Goal: Information Seeking & Learning: Learn about a topic

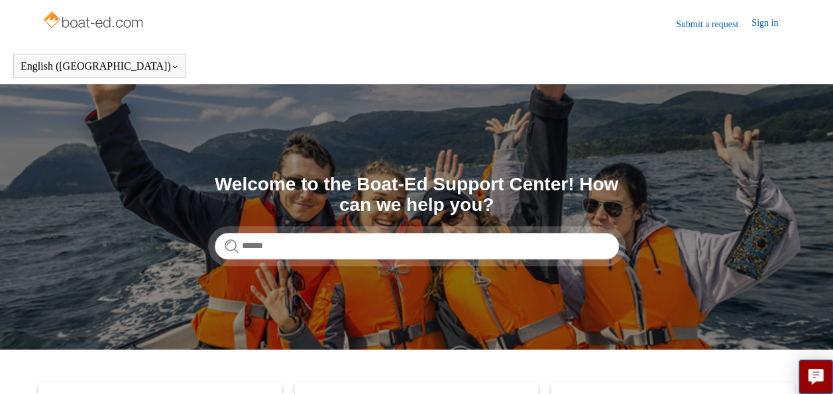
click at [757, 24] on link "Sign in" at bounding box center [772, 24] width 40 height 16
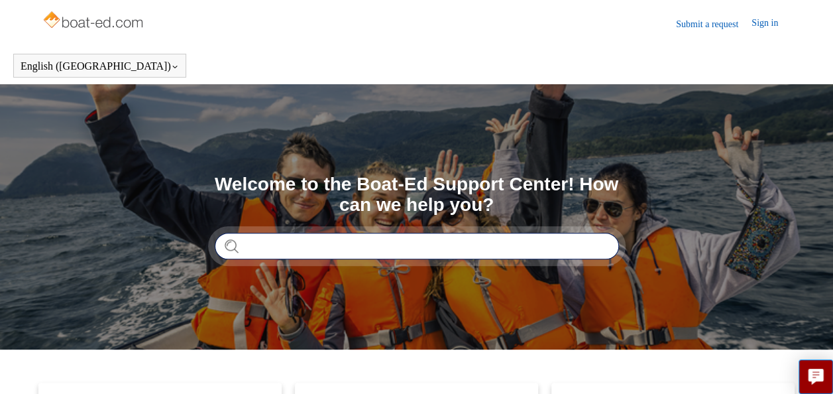
click at [329, 240] on input "Search" at bounding box center [417, 246] width 404 height 27
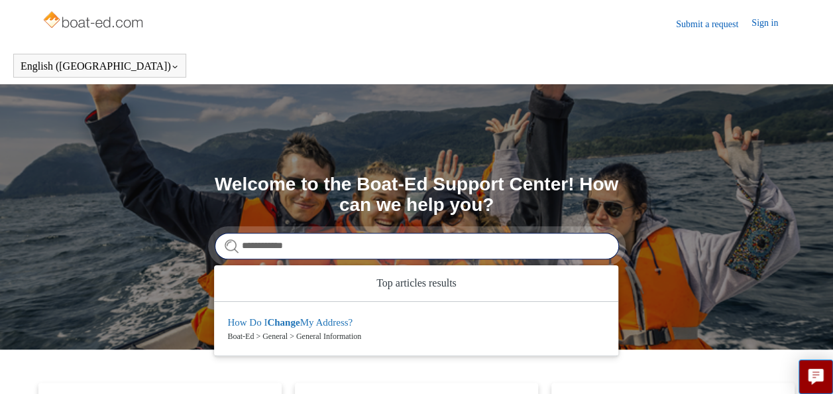
type input "**********"
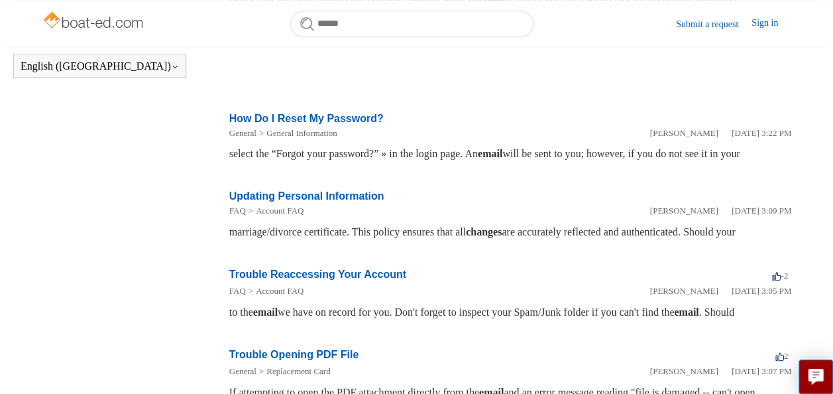
scroll to position [593, 0]
click at [302, 203] on link "Updating Personal Information" at bounding box center [306, 197] width 155 height 11
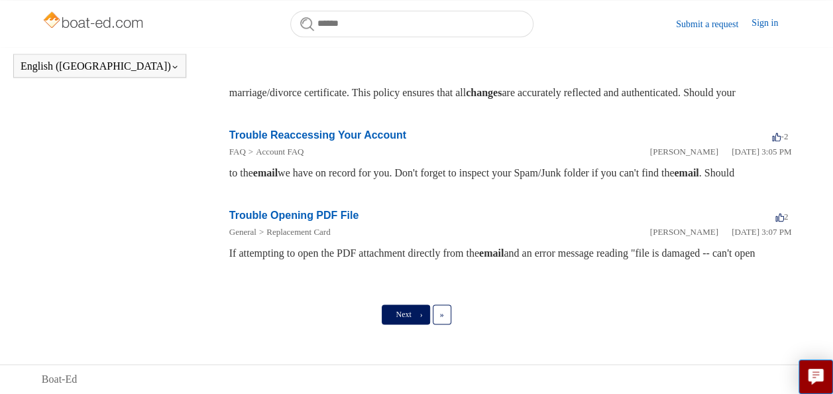
click at [408, 320] on link "Next ›" at bounding box center [406, 314] width 48 height 20
